Goal: Check status: Check status

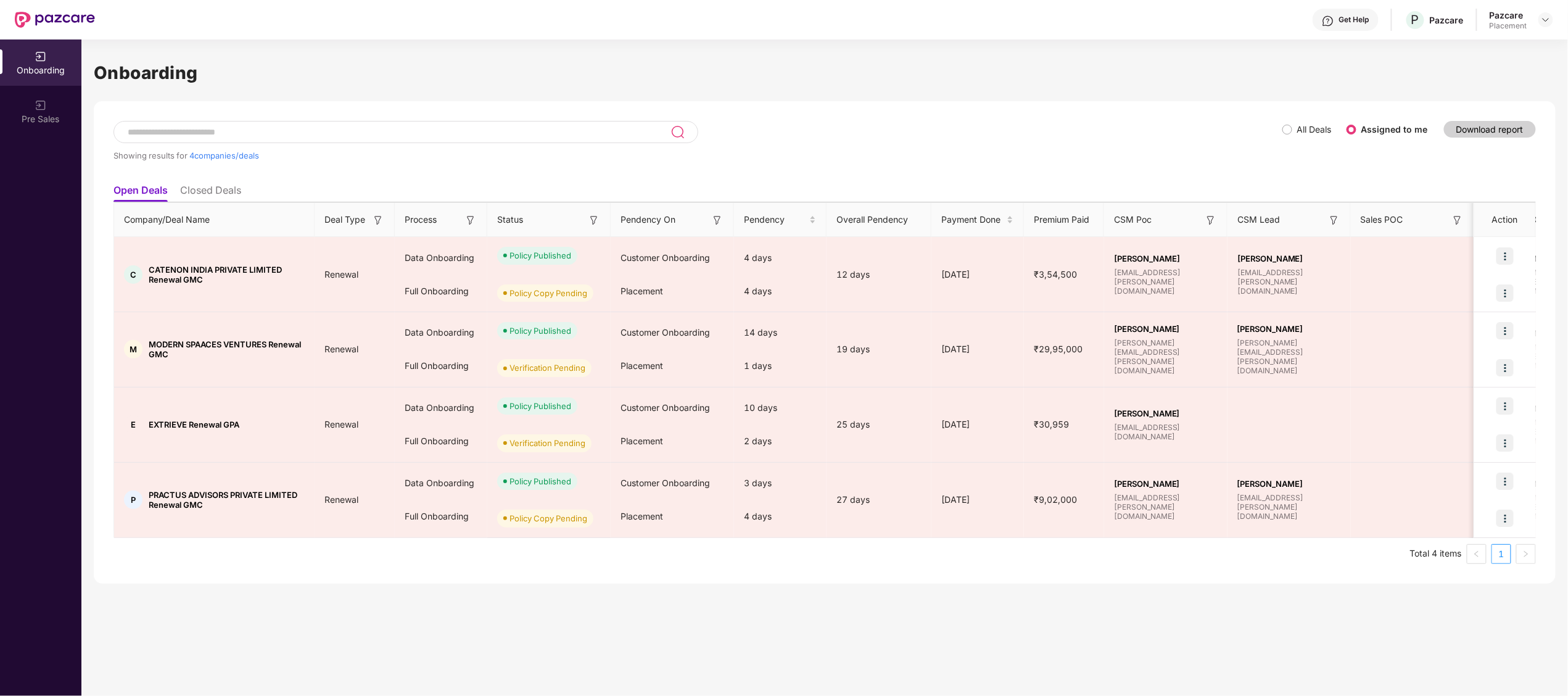
click at [356, 129] on input at bounding box center [398, 132] width 544 height 11
click at [217, 187] on li "Closed Deals" at bounding box center [210, 192] width 61 height 18
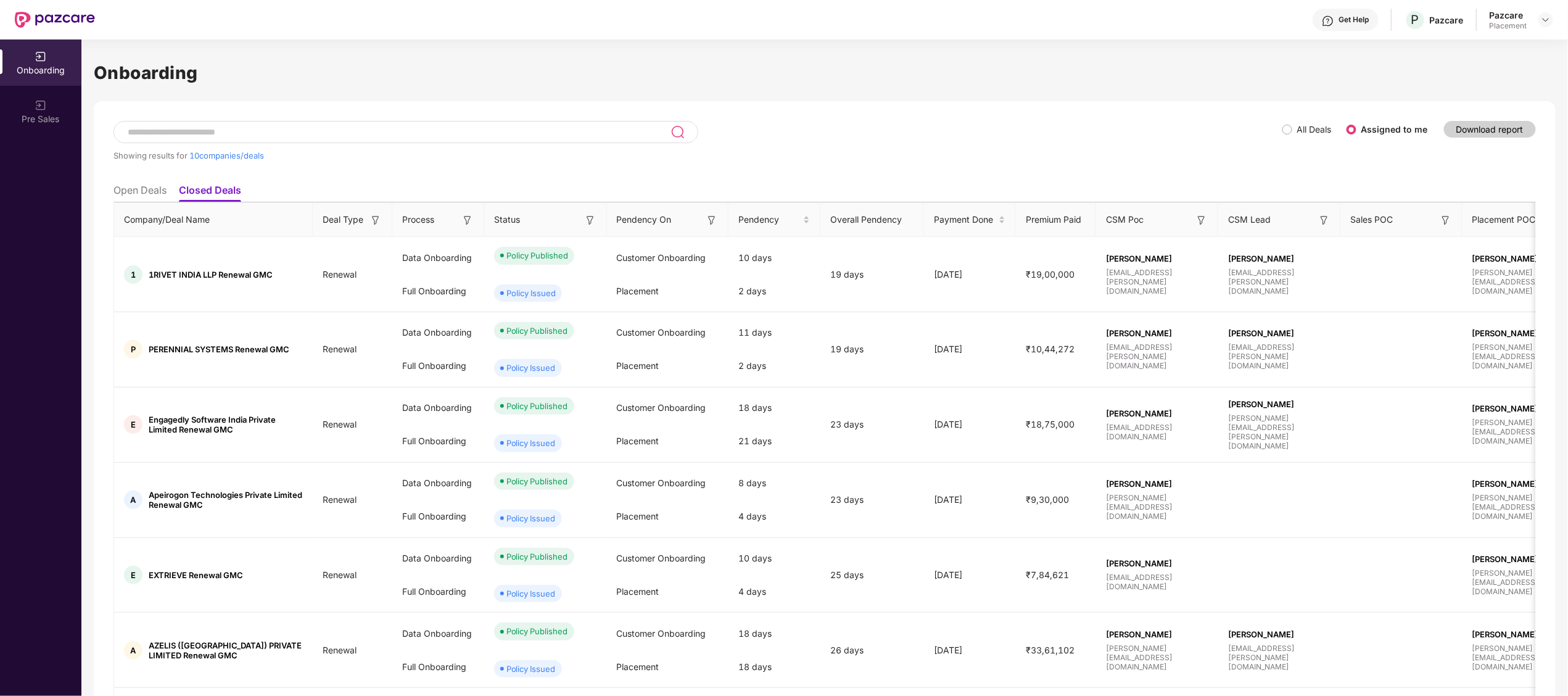
click at [213, 131] on input at bounding box center [398, 132] width 544 height 11
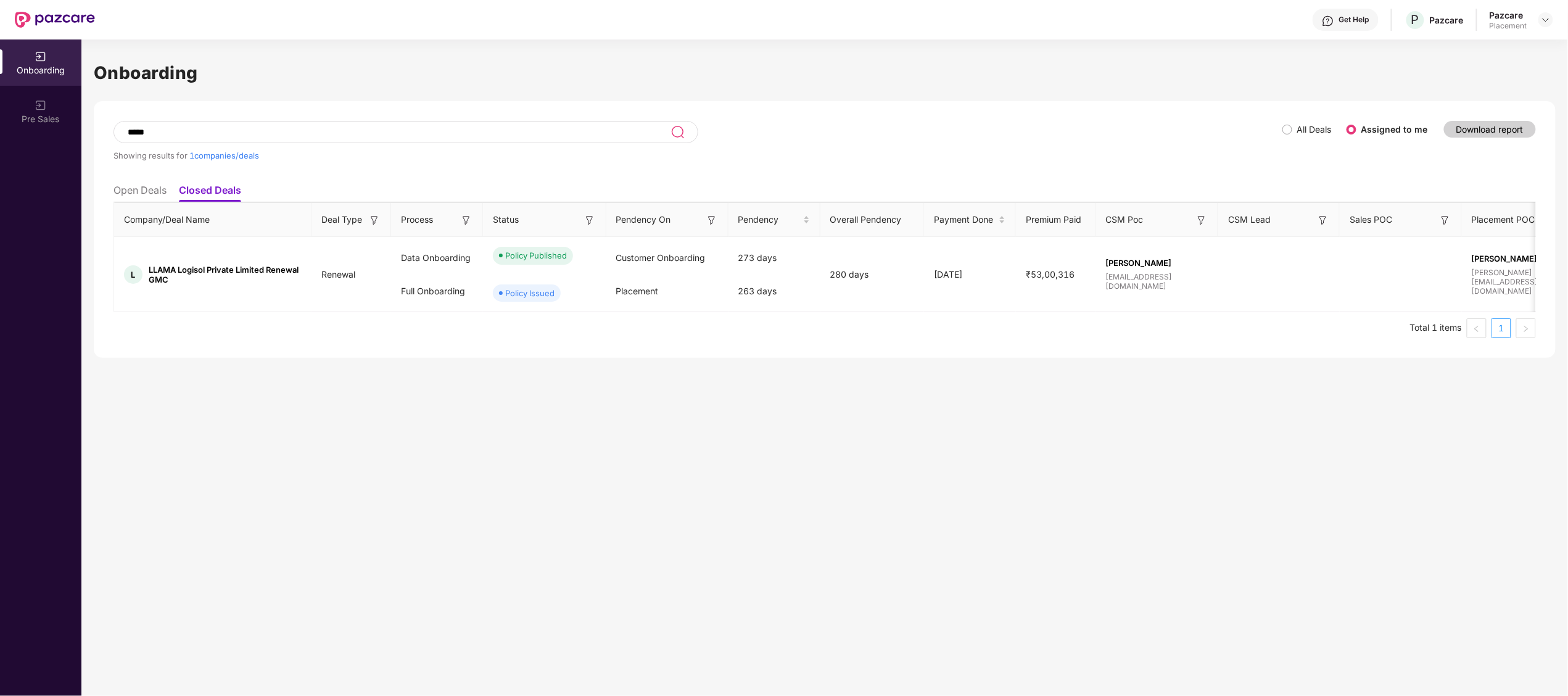
type input "*****"
click at [141, 190] on li "Open Deals" at bounding box center [139, 192] width 53 height 18
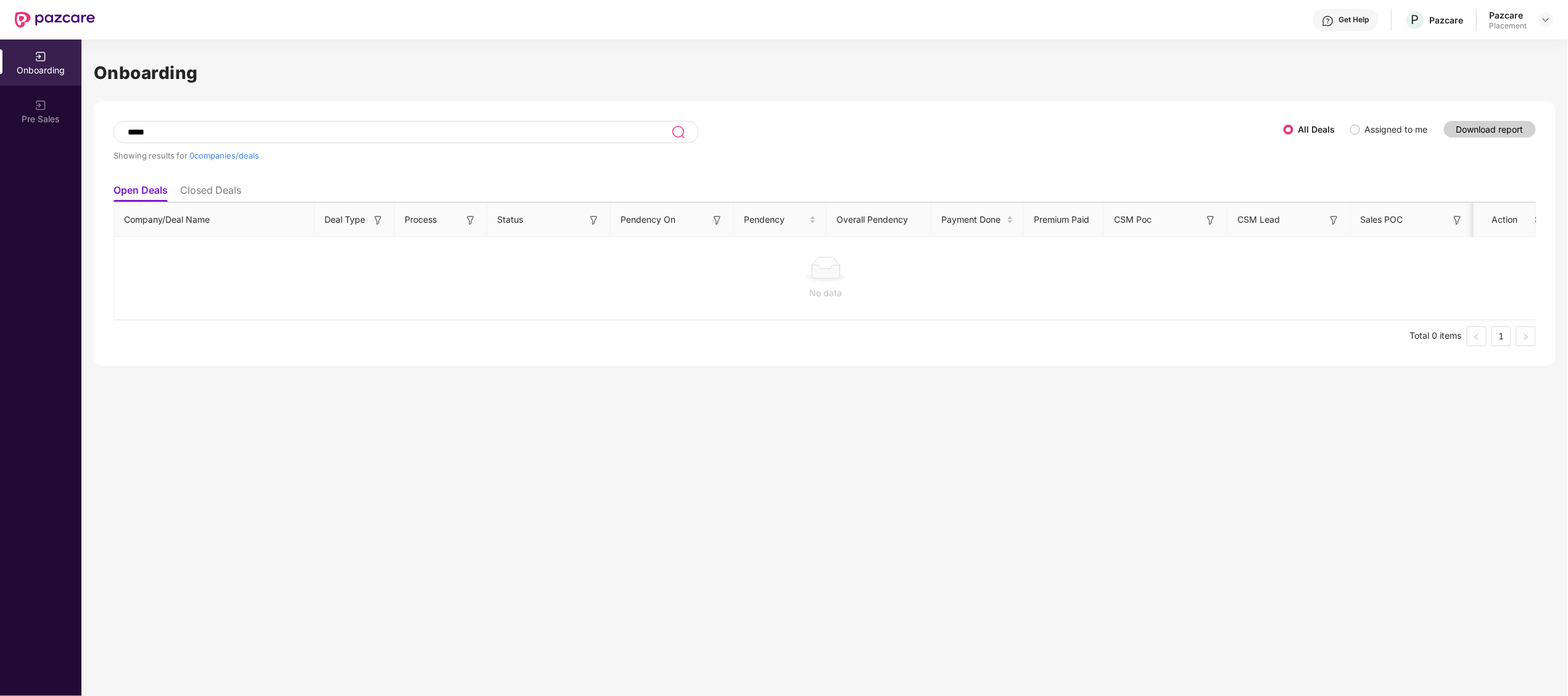
click at [231, 190] on li "Closed Deals" at bounding box center [210, 192] width 61 height 18
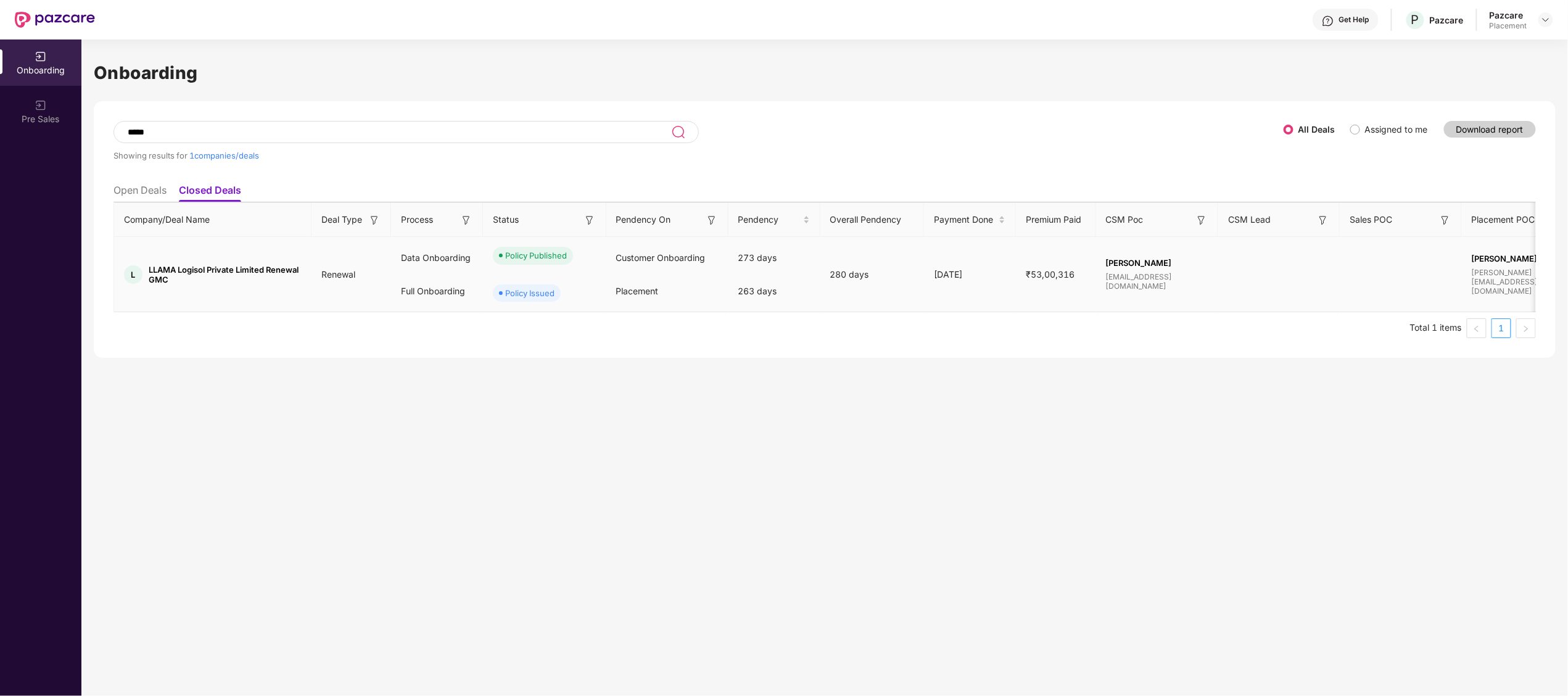
click at [157, 262] on td "L LLAMA Logisol Private Limited Renewal GMC" at bounding box center [213, 274] width 198 height 75
copy span "LLAMA"
